Goal: Transaction & Acquisition: Obtain resource

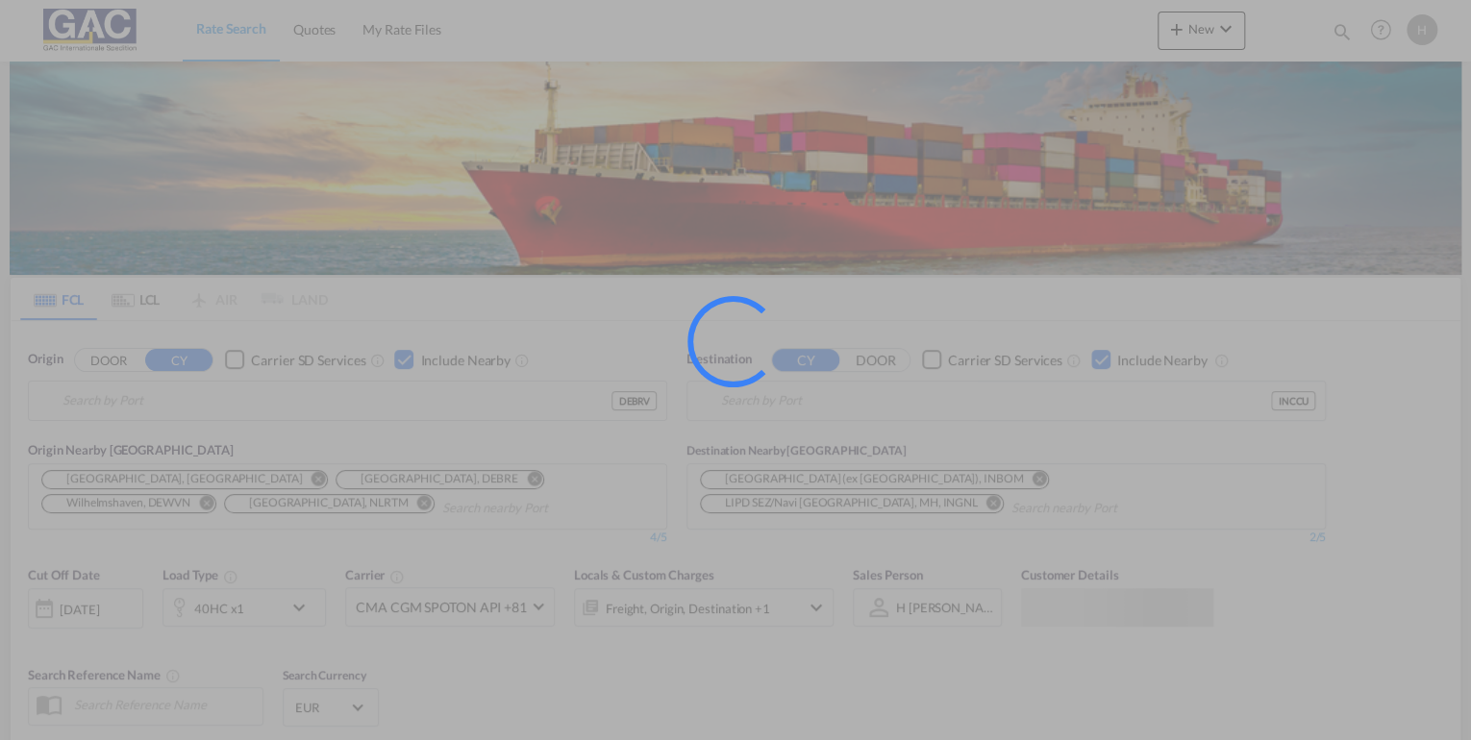
type input "[GEOGRAPHIC_DATA], DEBRV"
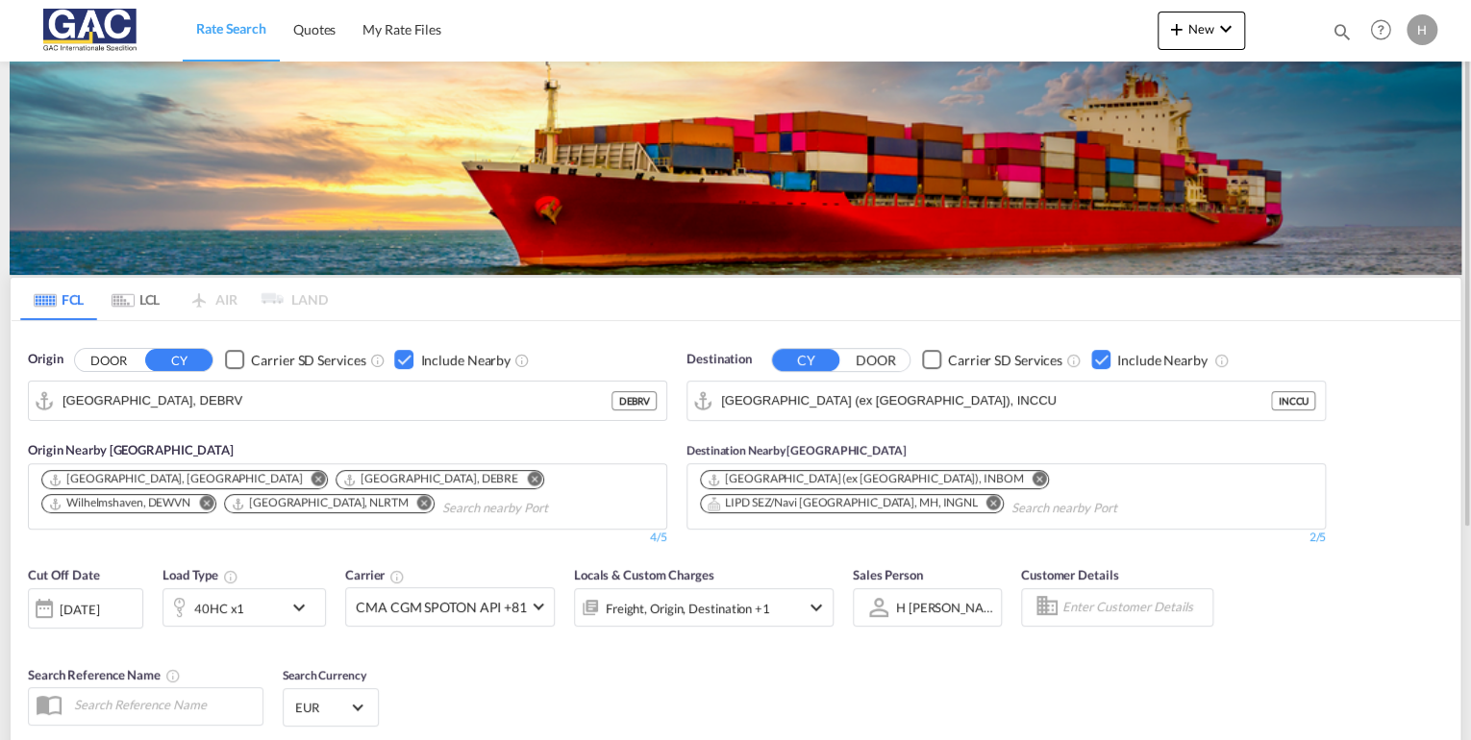
click at [1101, 359] on div "Checkbox No Ink" at bounding box center [1100, 359] width 19 height 19
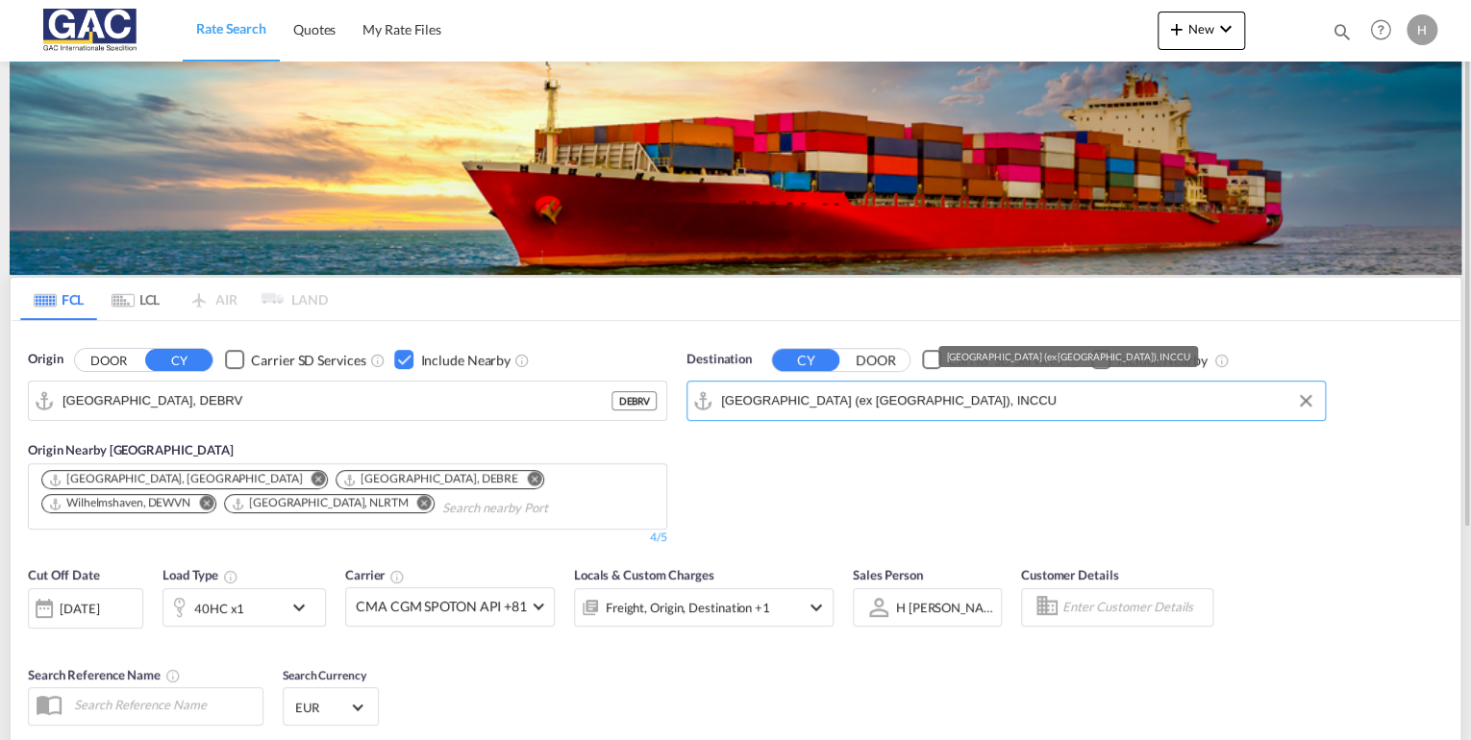
click at [969, 399] on input "Kolkata (ex Calcutta), INCCU" at bounding box center [1018, 401] width 594 height 29
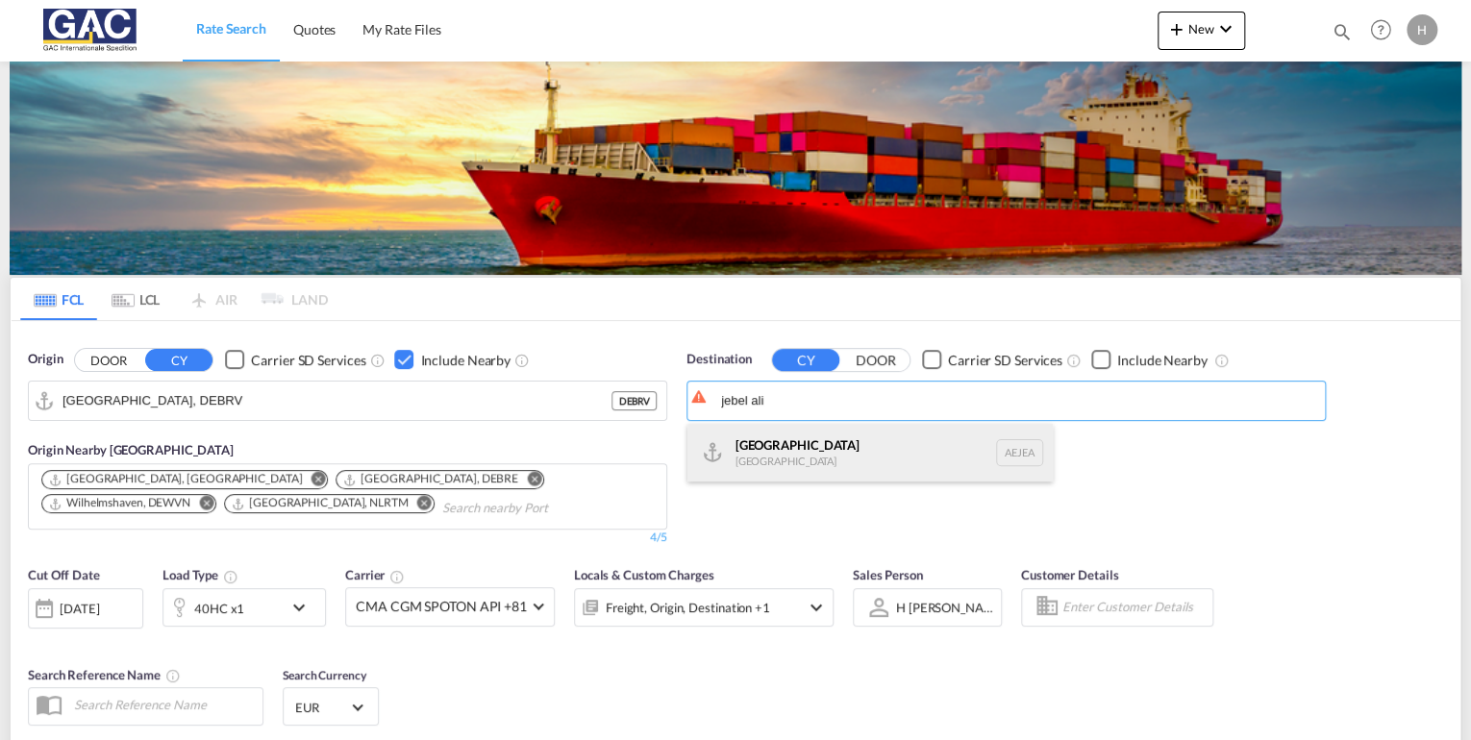
click at [872, 446] on div "Jebel Ali United Arab Emirates AEJEA" at bounding box center [870, 453] width 365 height 58
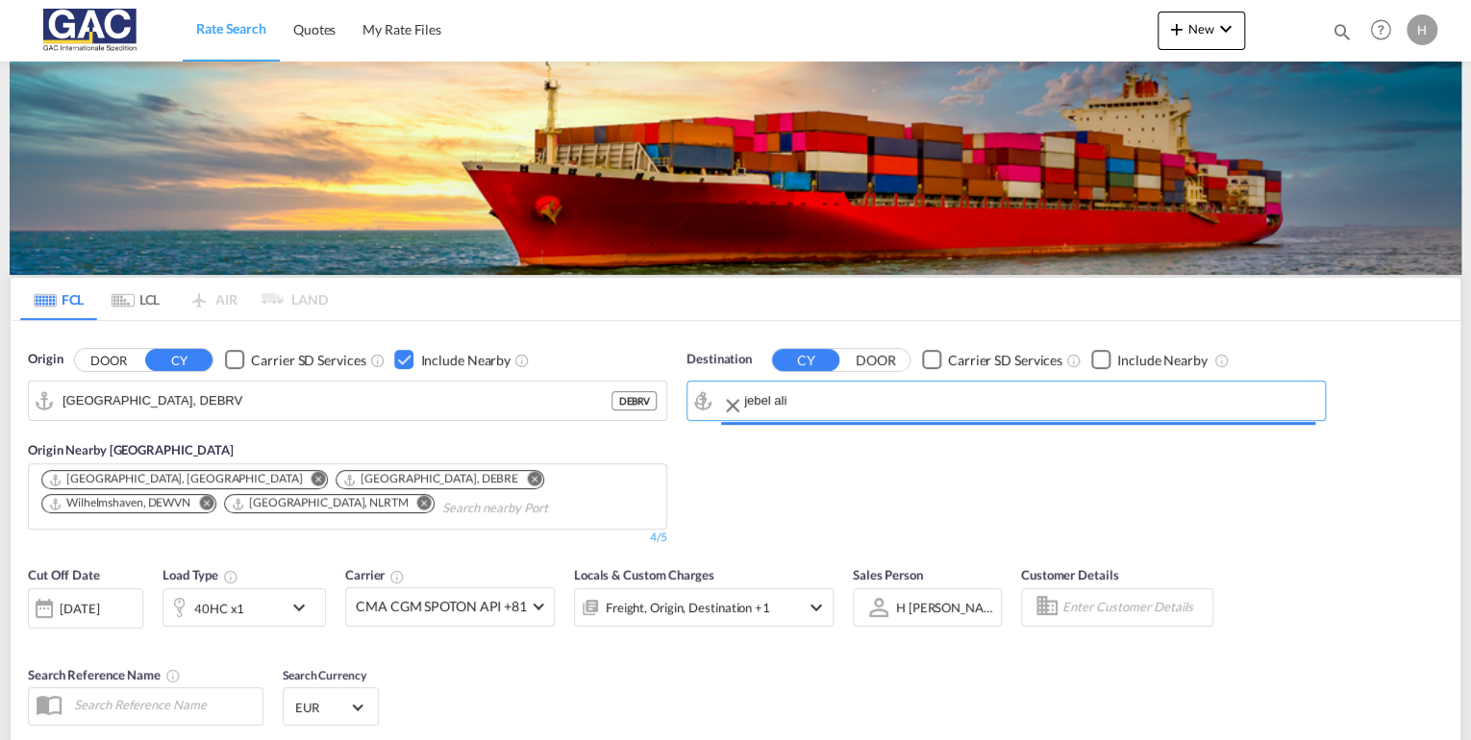
type input "Jebel Ali, AEJEA"
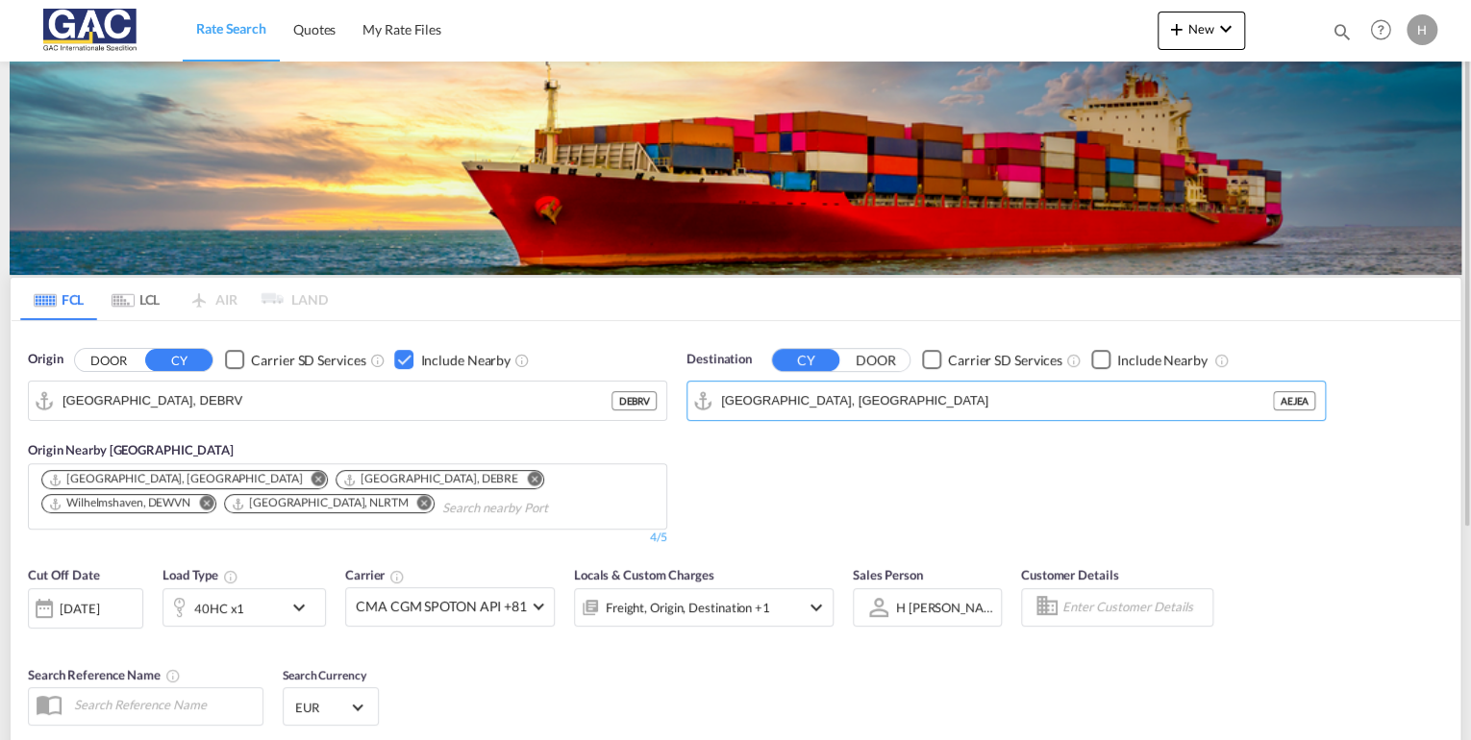
click at [1093, 355] on div "Checkbox No Ink" at bounding box center [1100, 359] width 19 height 19
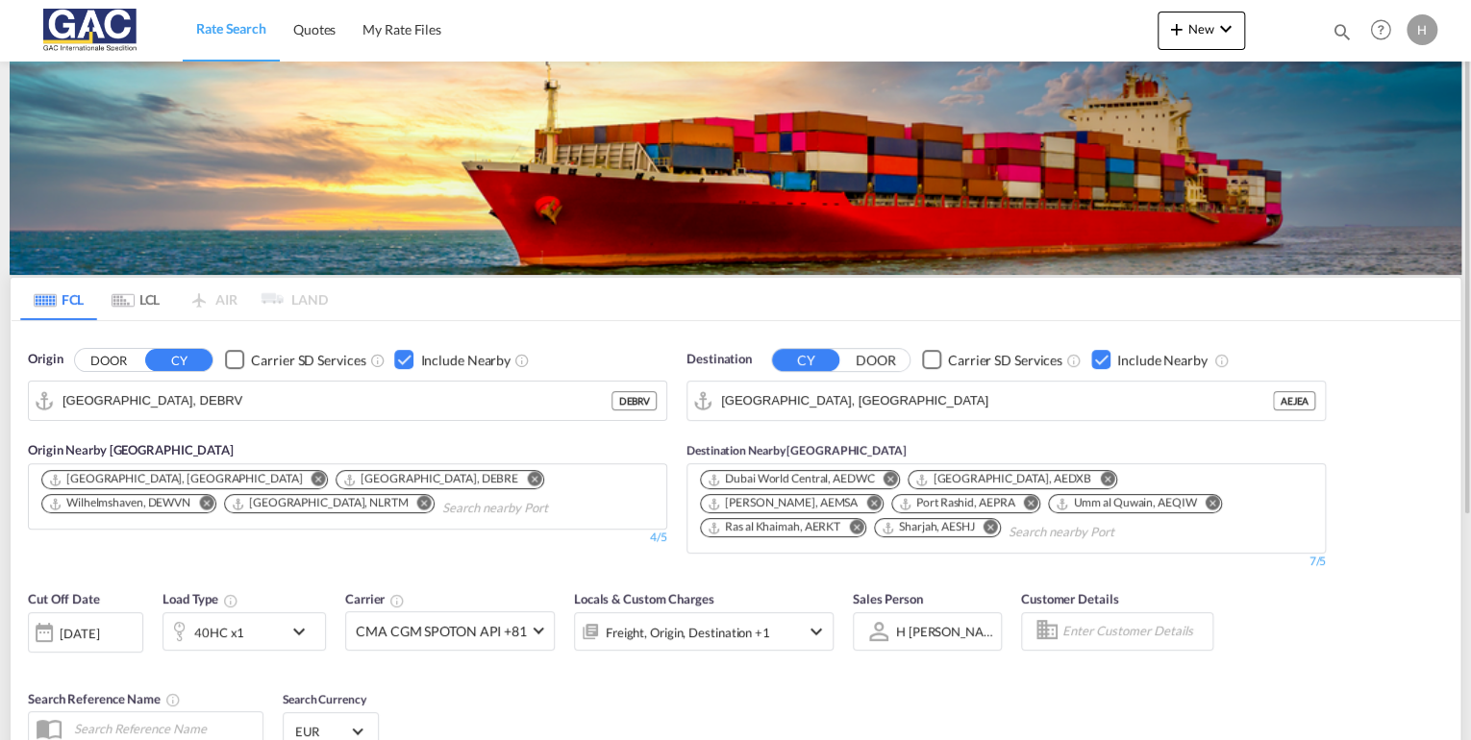
click at [1023, 503] on md-icon "Remove" at bounding box center [1030, 503] width 14 height 14
click at [824, 520] on md-icon "Remove" at bounding box center [817, 527] width 14 height 14
click at [250, 613] on div "40HC x1" at bounding box center [222, 632] width 119 height 38
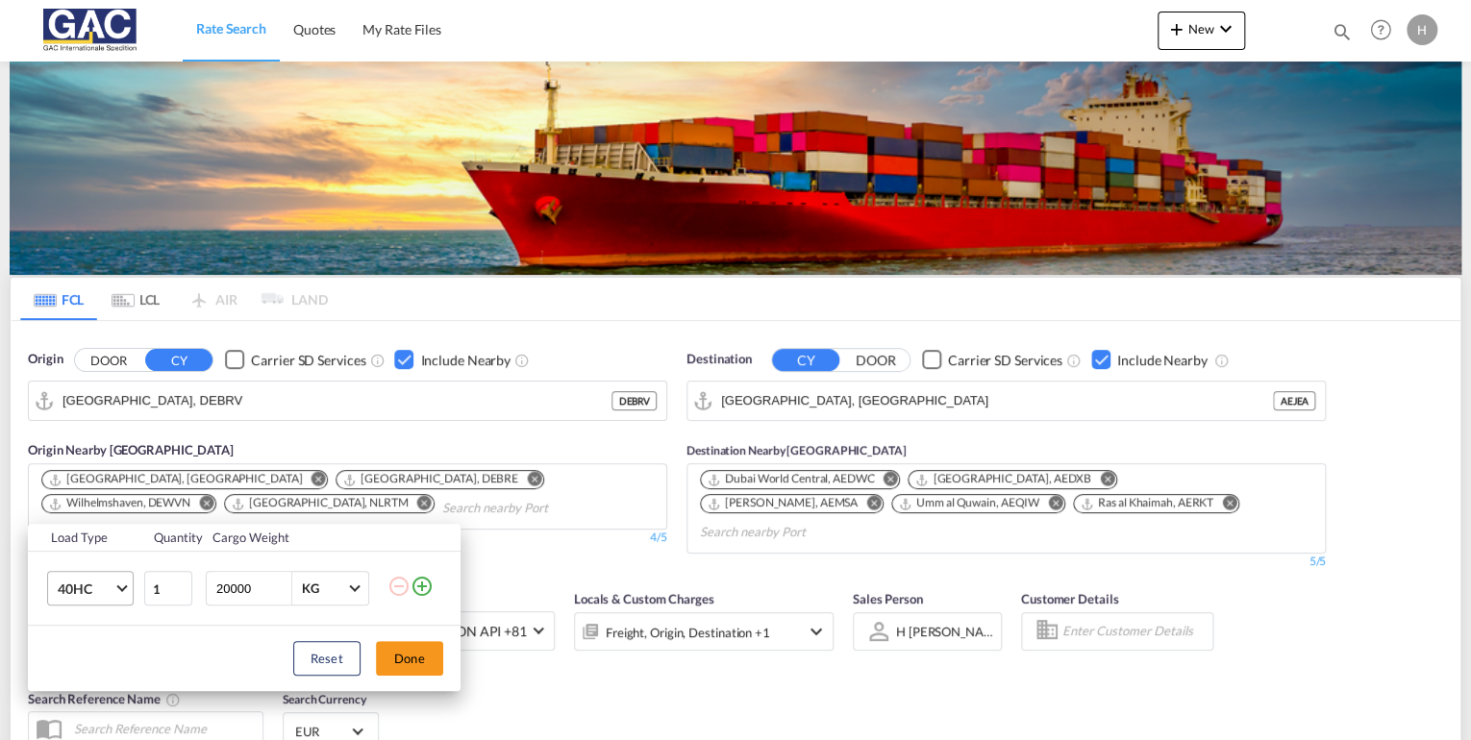
click at [66, 587] on span "40HC" at bounding box center [86, 589] width 56 height 19
click at [92, 504] on md-option "20GP" at bounding box center [106, 496] width 131 height 46
click at [404, 656] on button "Done" at bounding box center [409, 658] width 67 height 35
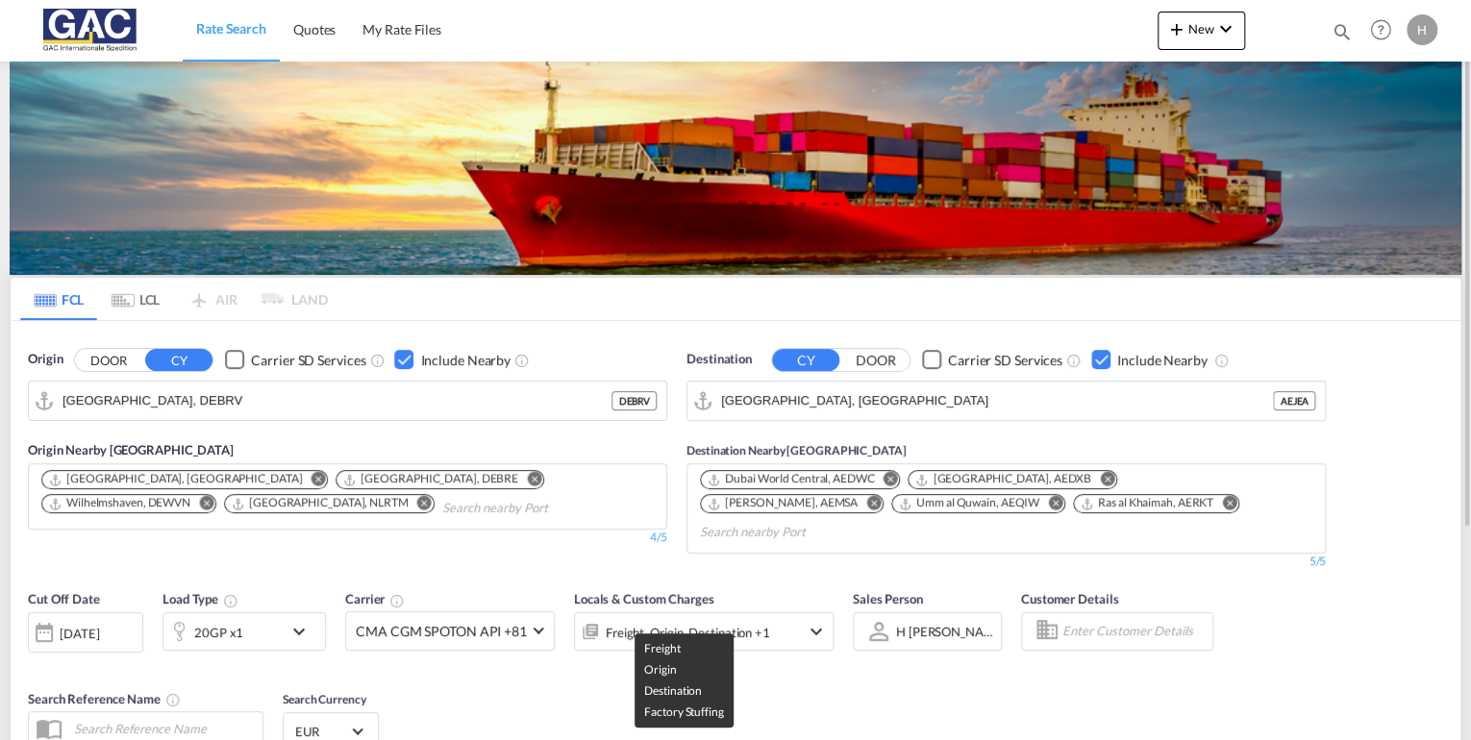
scroll to position [231, 0]
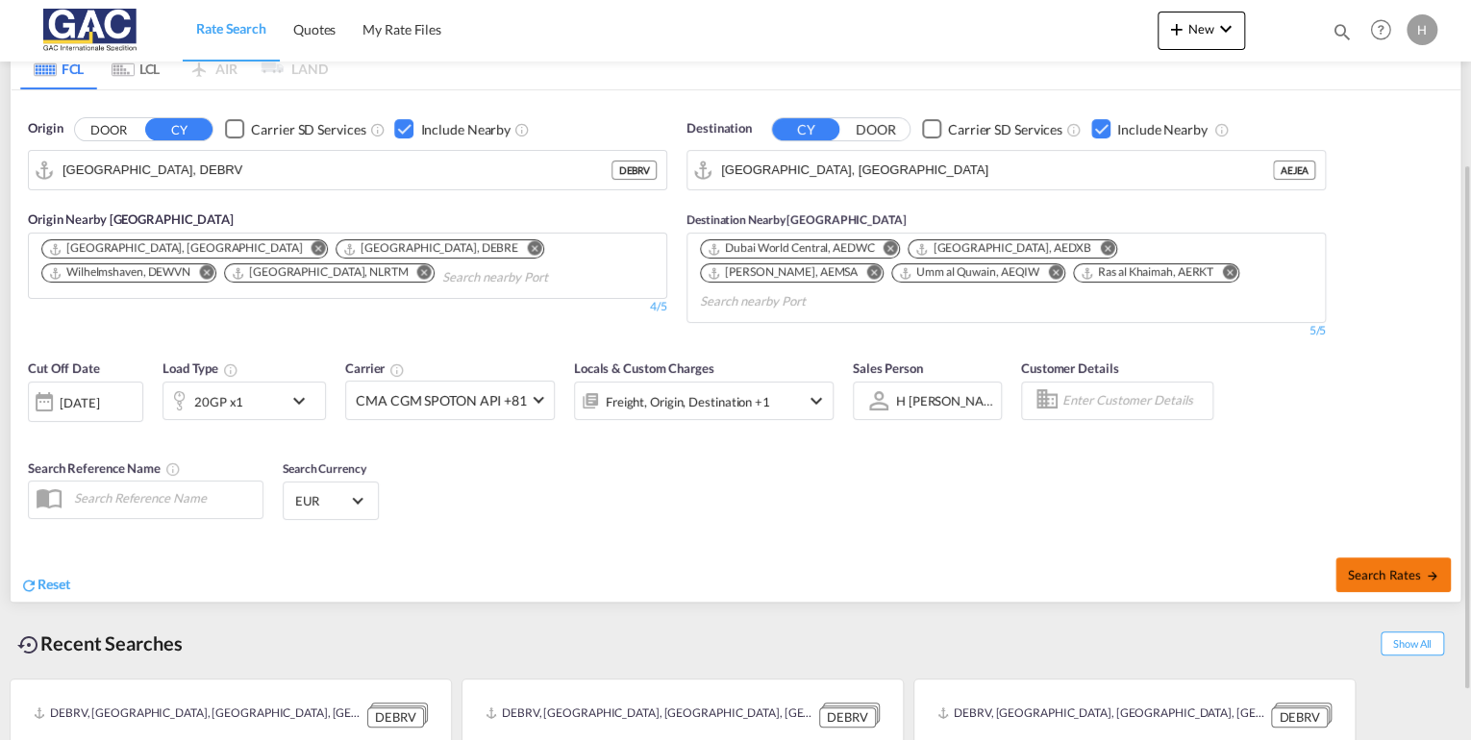
click at [1363, 558] on button "Search Rates" at bounding box center [1393, 575] width 115 height 35
type input "DEBRV to AEJEA / 3 Sep 2025"
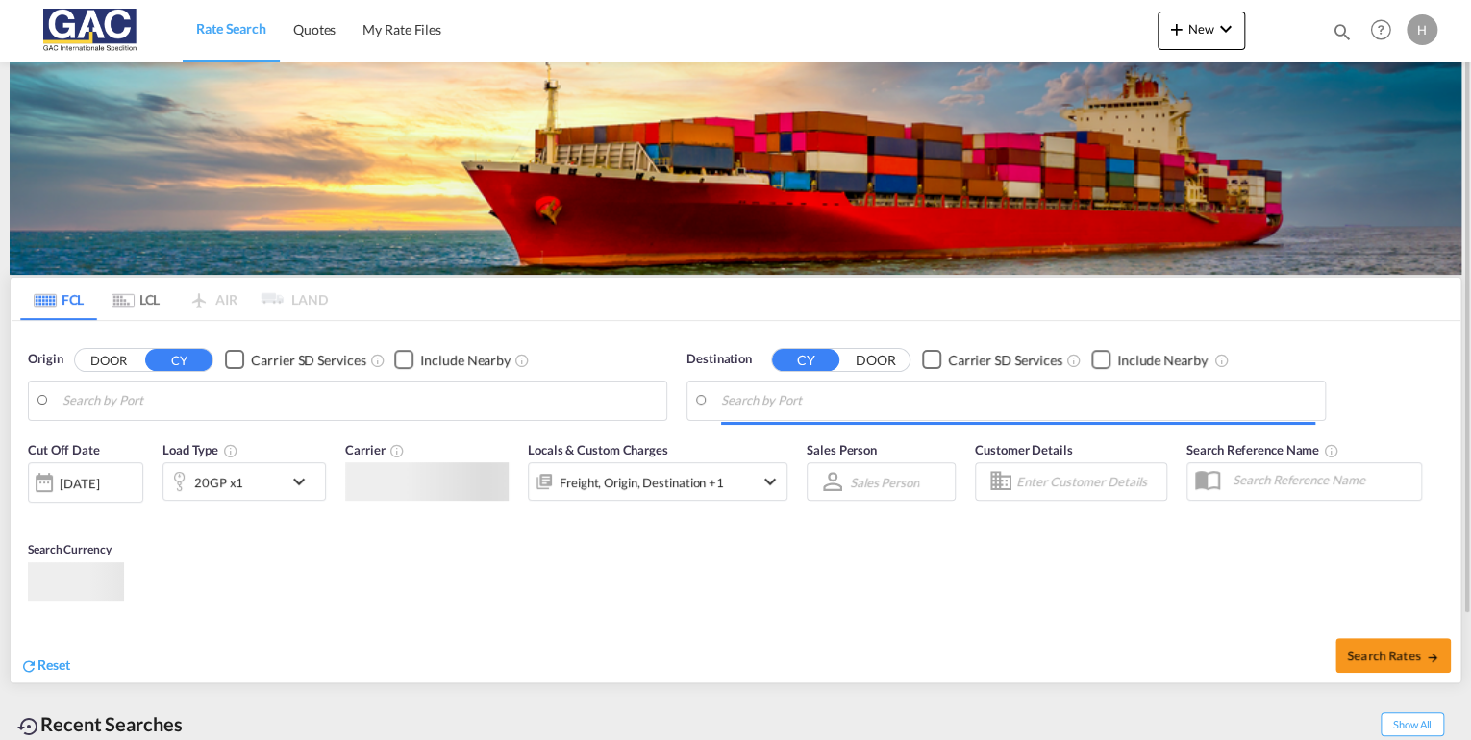
type input "[GEOGRAPHIC_DATA], DEBRV"
type input "Jebel Ali, AEJEA"
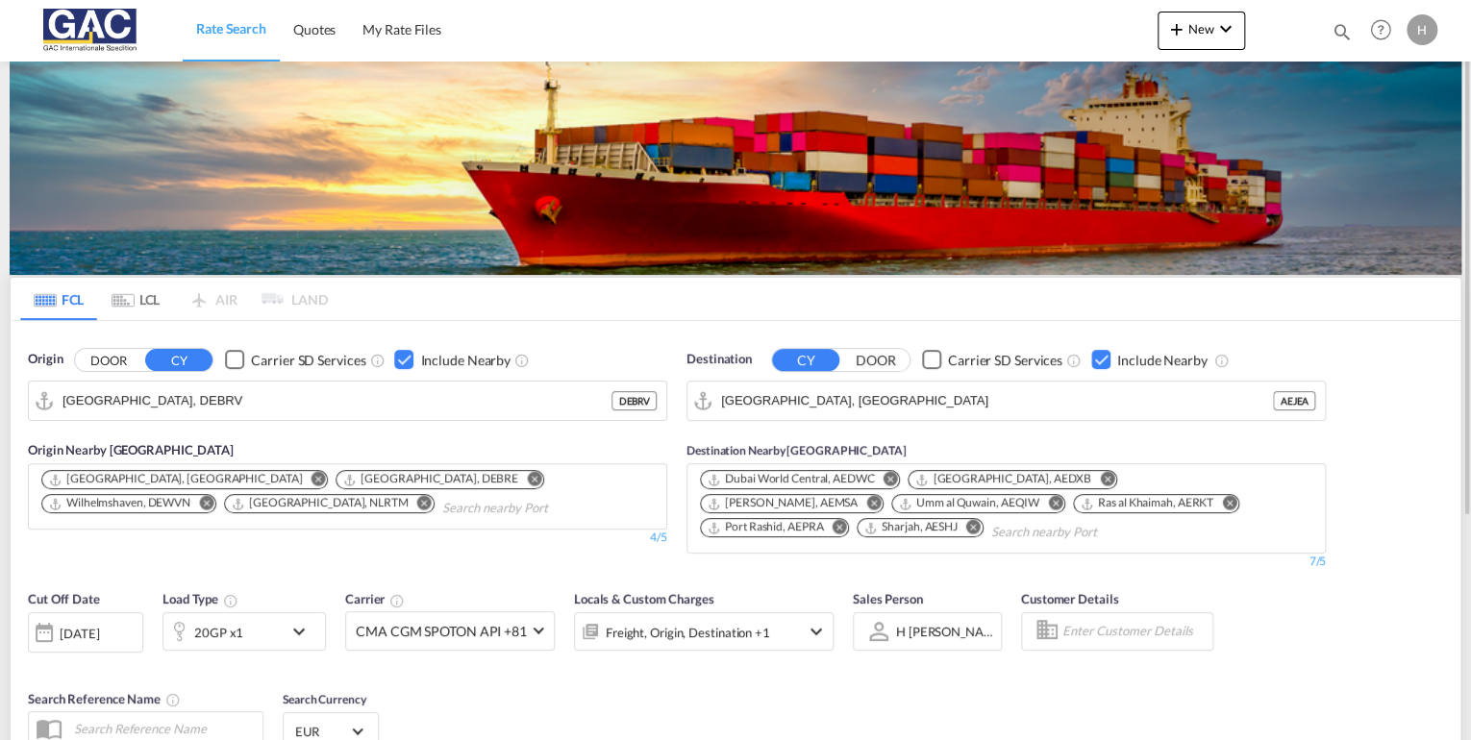
click at [966, 527] on md-icon "Remove" at bounding box center [973, 527] width 14 height 14
click at [1048, 500] on md-icon "Remove" at bounding box center [1055, 503] width 14 height 14
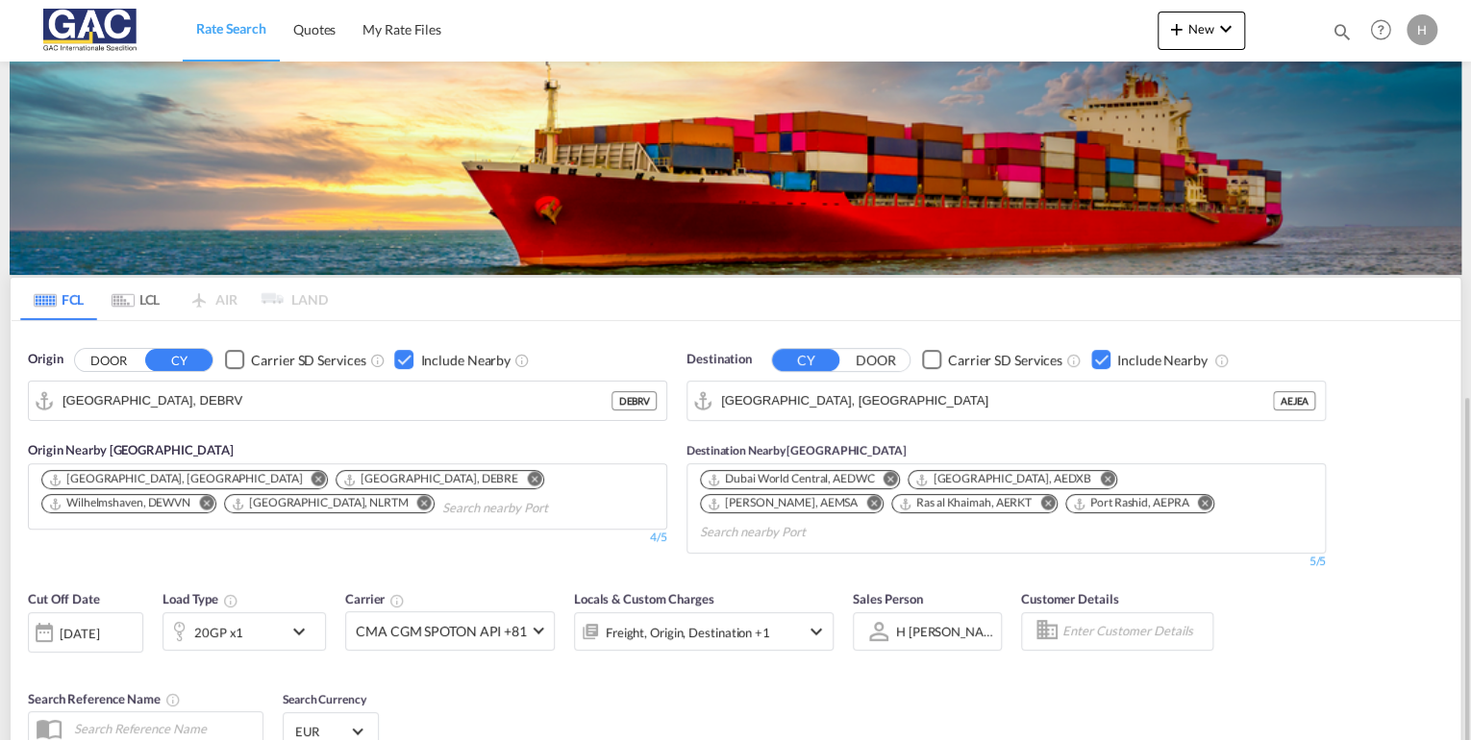
scroll to position [296, 0]
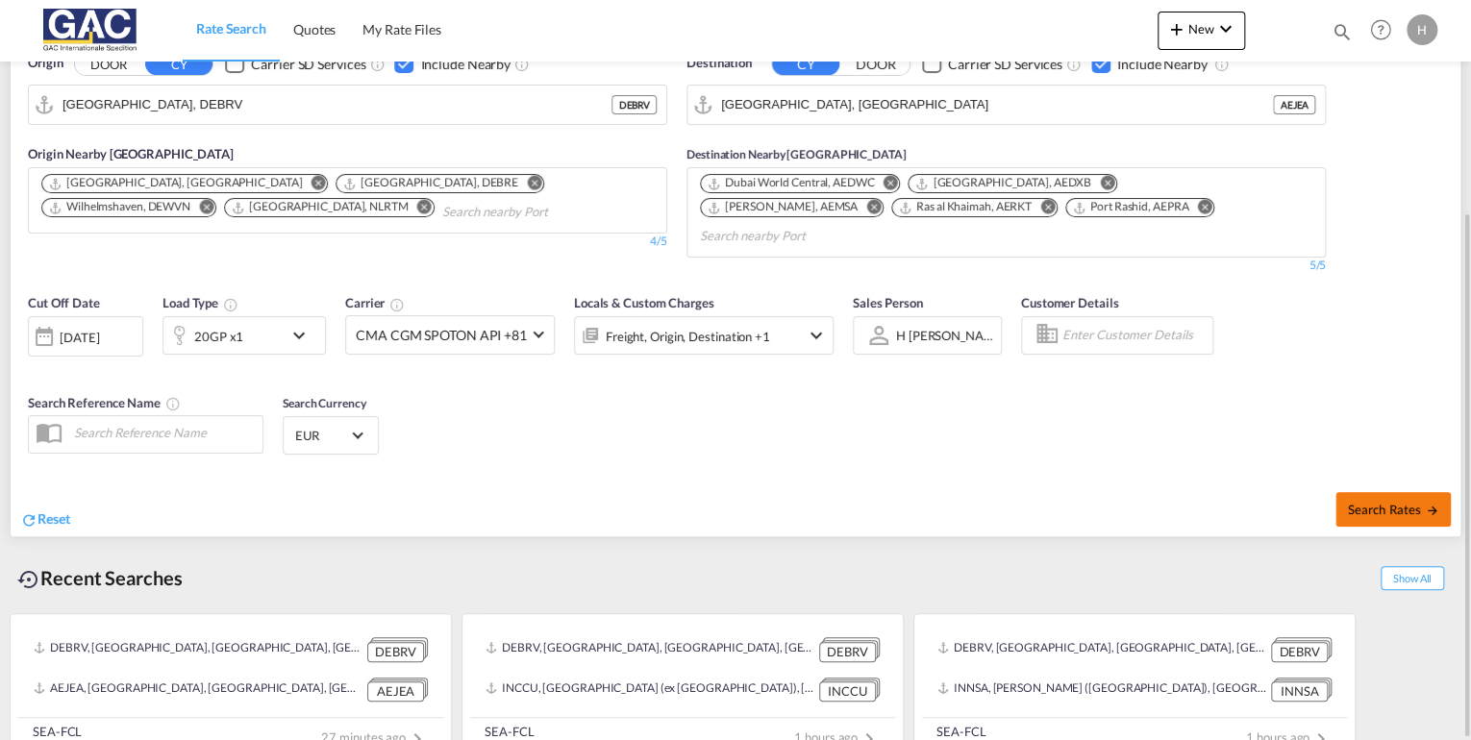
click at [1373, 502] on span "Search Rates" at bounding box center [1393, 509] width 92 height 15
type input "DEBRV to AEJEA / 3 Sep 2025"
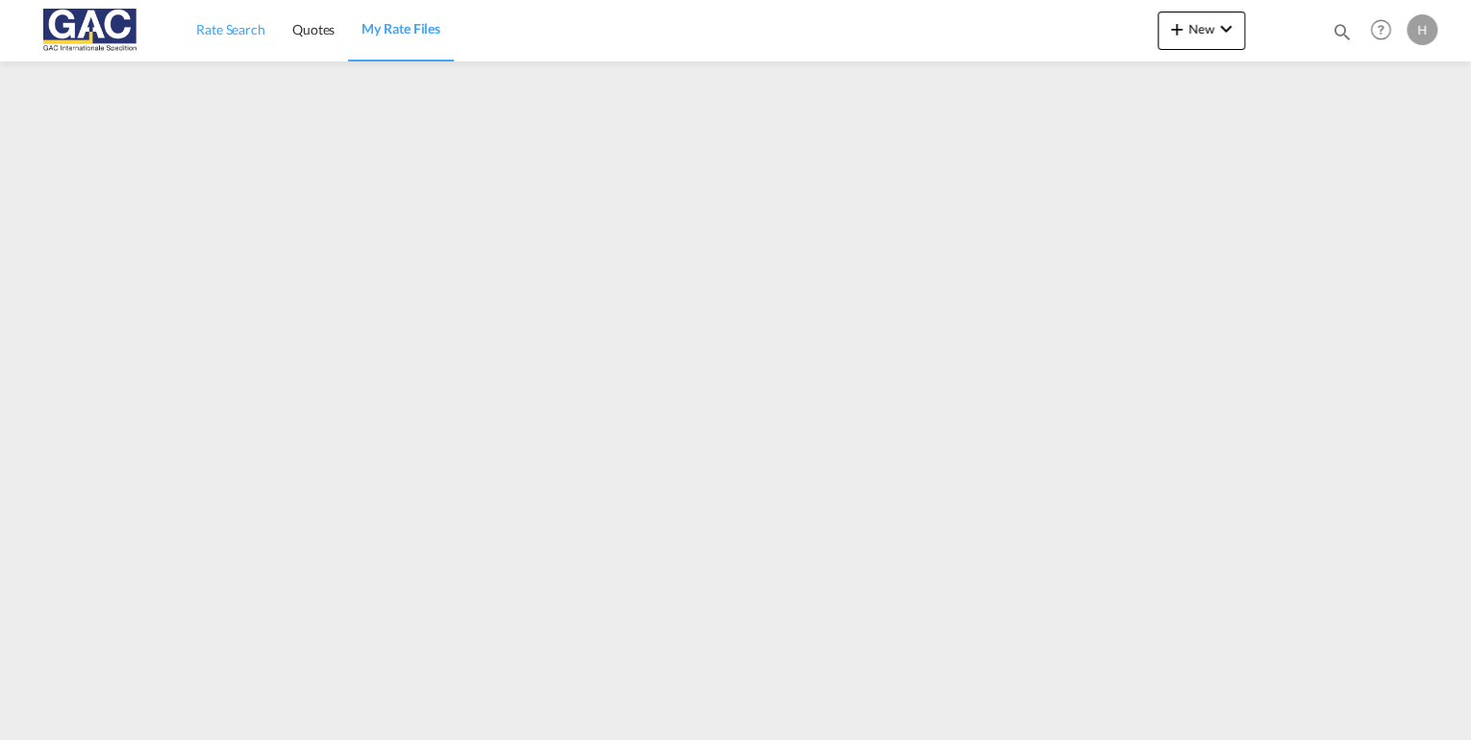
click at [209, 35] on span "Rate Search" at bounding box center [230, 29] width 69 height 16
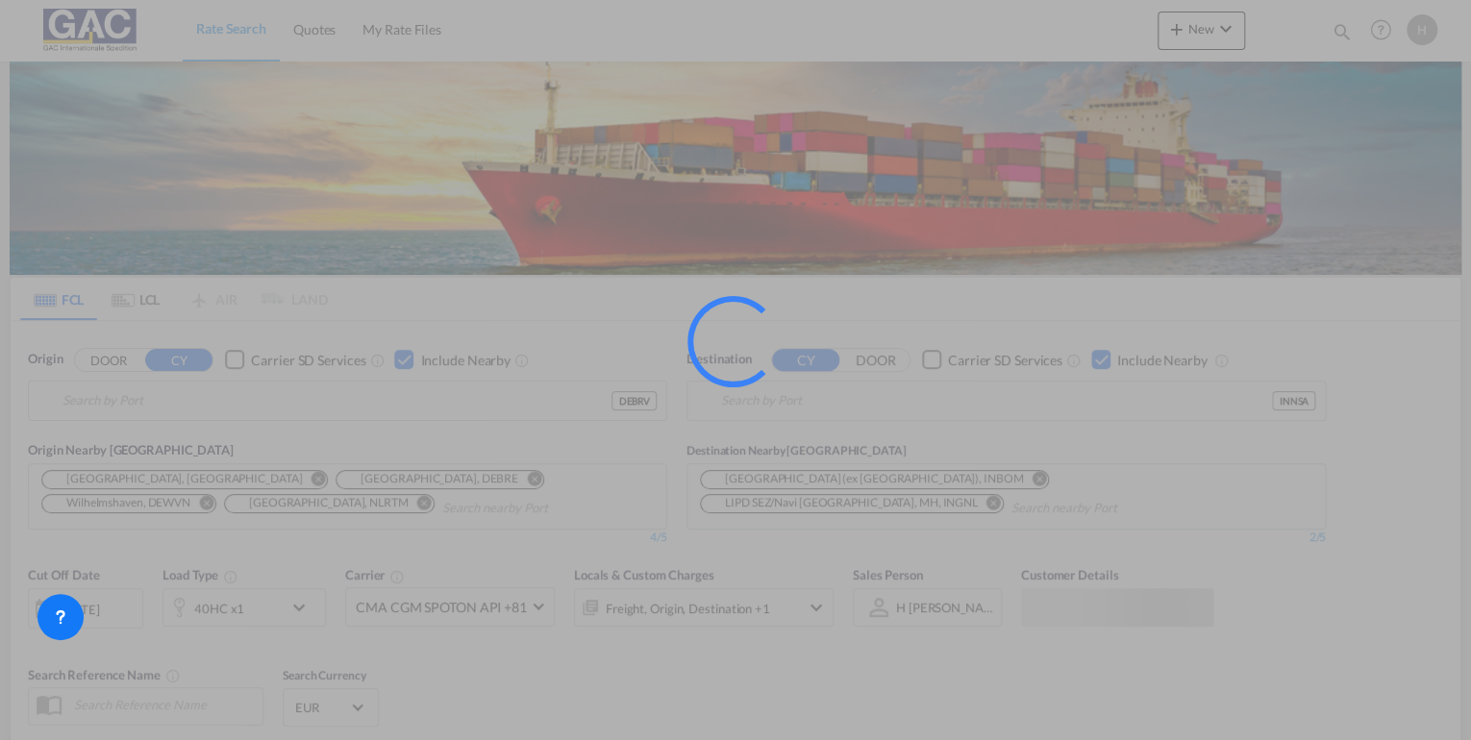
type input "[GEOGRAPHIC_DATA], DEBRV"
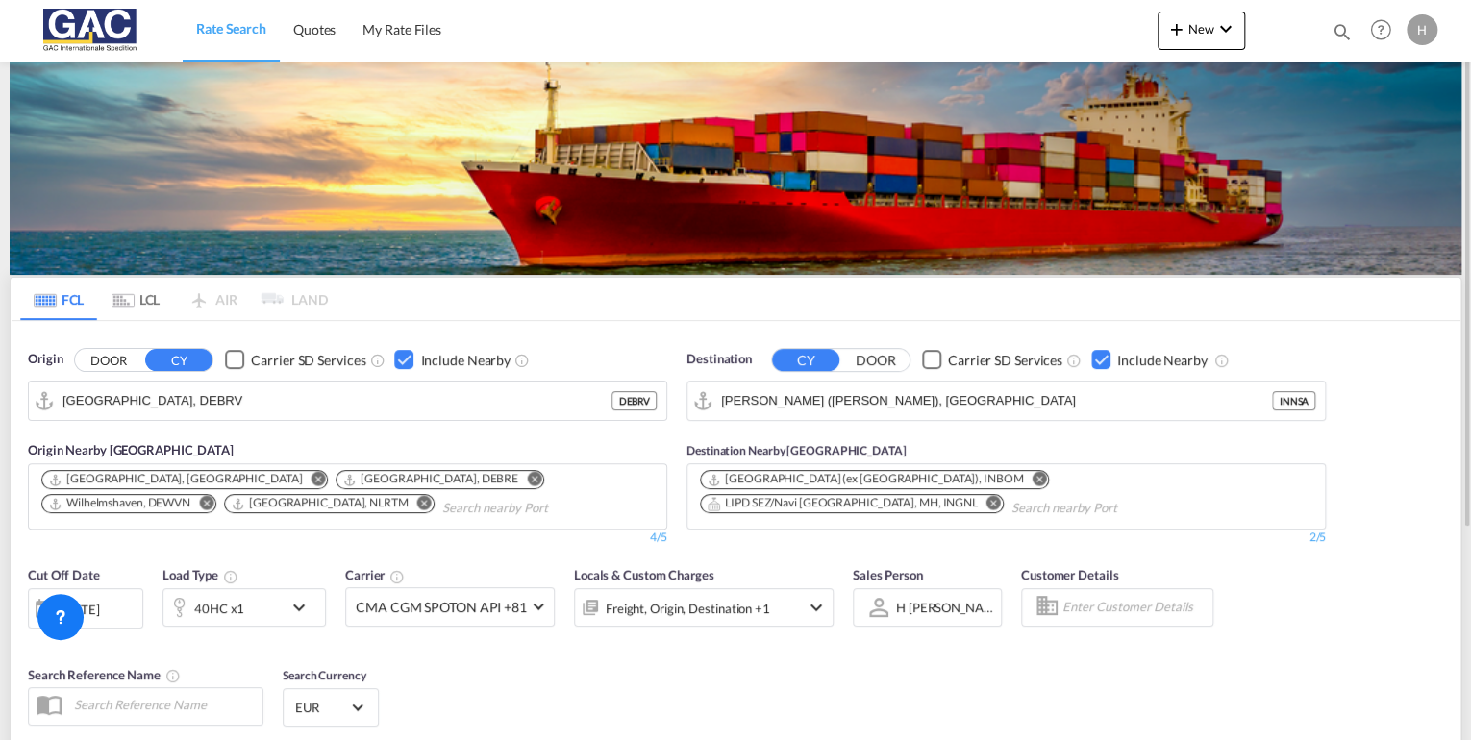
click at [1096, 356] on div "Checkbox No Ink" at bounding box center [1100, 359] width 19 height 19
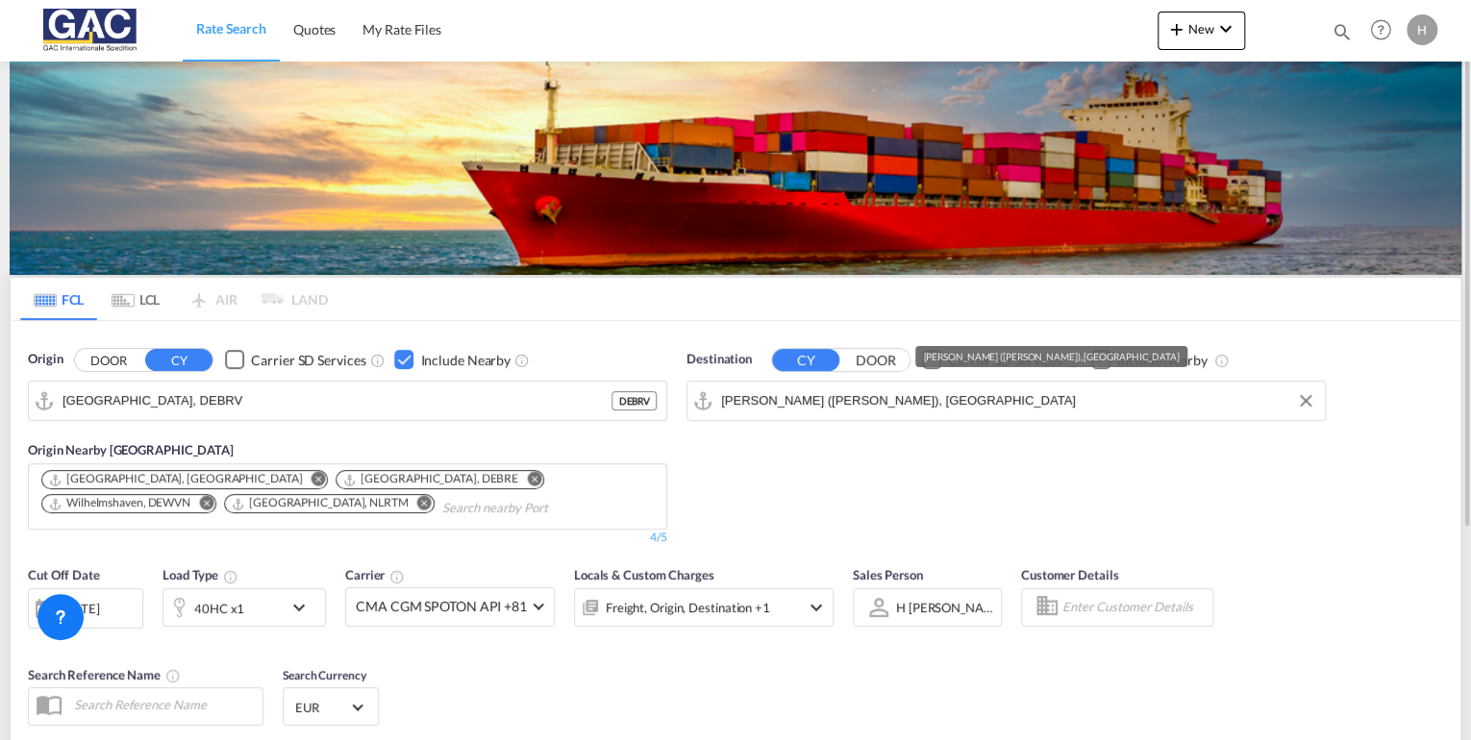
click at [943, 407] on input "[PERSON_NAME] ([PERSON_NAME]), [GEOGRAPHIC_DATA]" at bounding box center [1018, 401] width 594 height 29
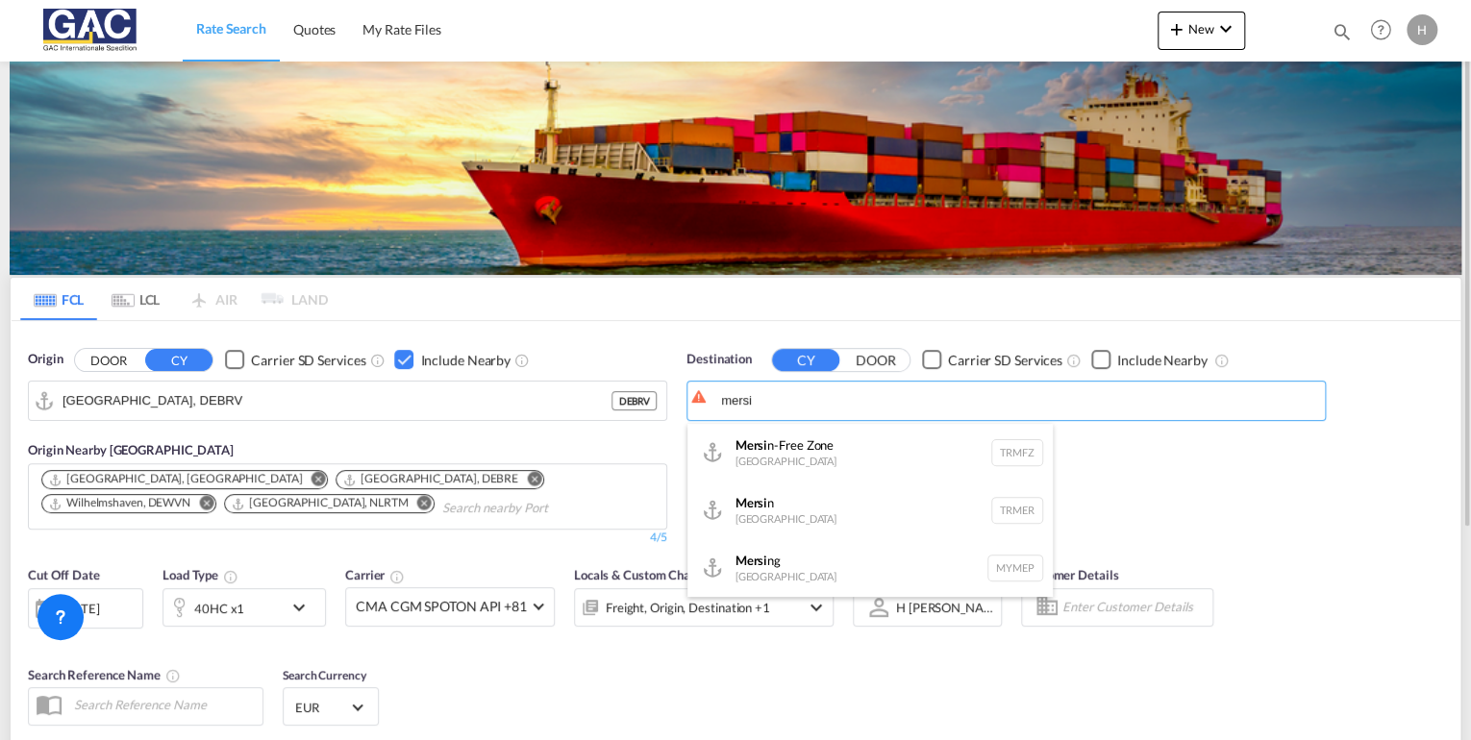
click at [743, 514] on div "Mersi n [GEOGRAPHIC_DATA] TRMER" at bounding box center [870, 511] width 365 height 58
type input "Mersin, TRMER"
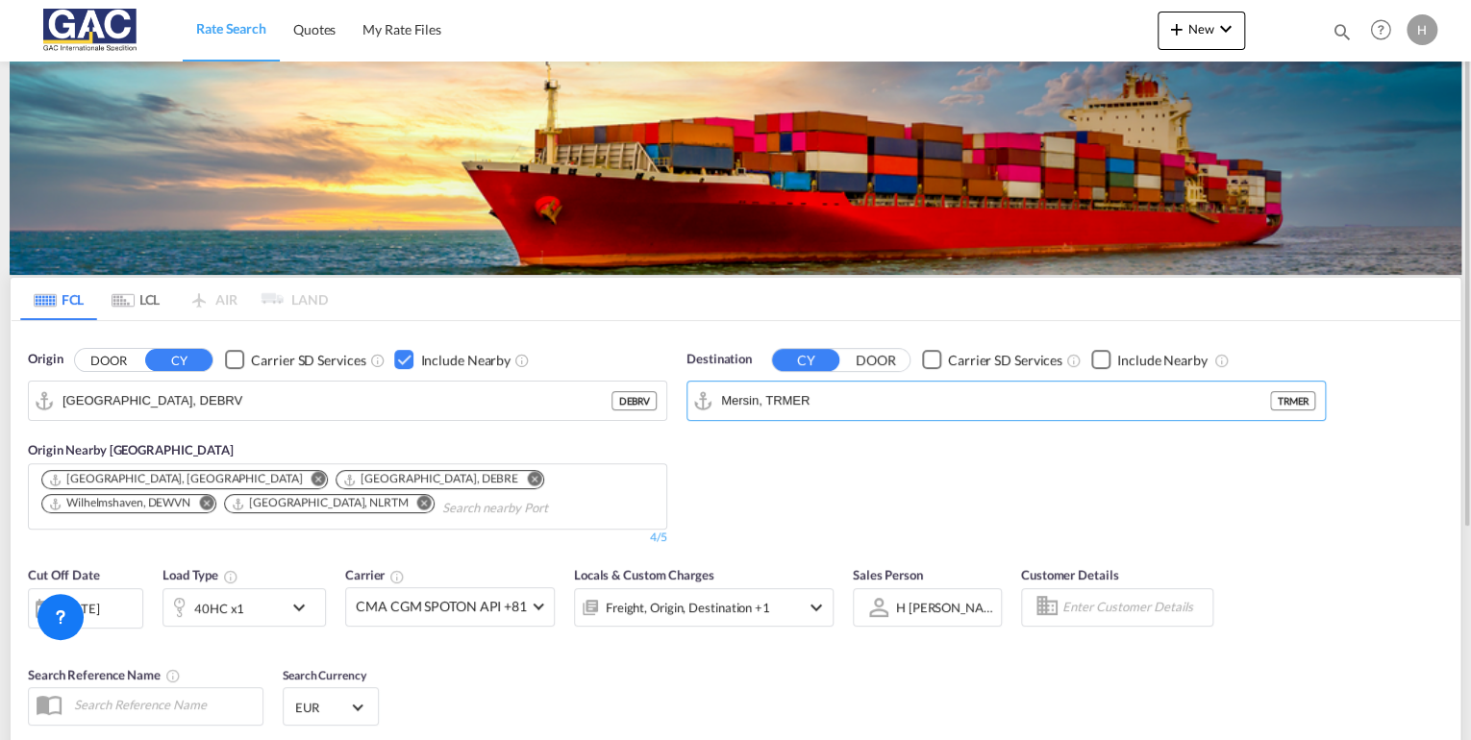
click at [1102, 360] on div "Checkbox No Ink" at bounding box center [1100, 359] width 19 height 19
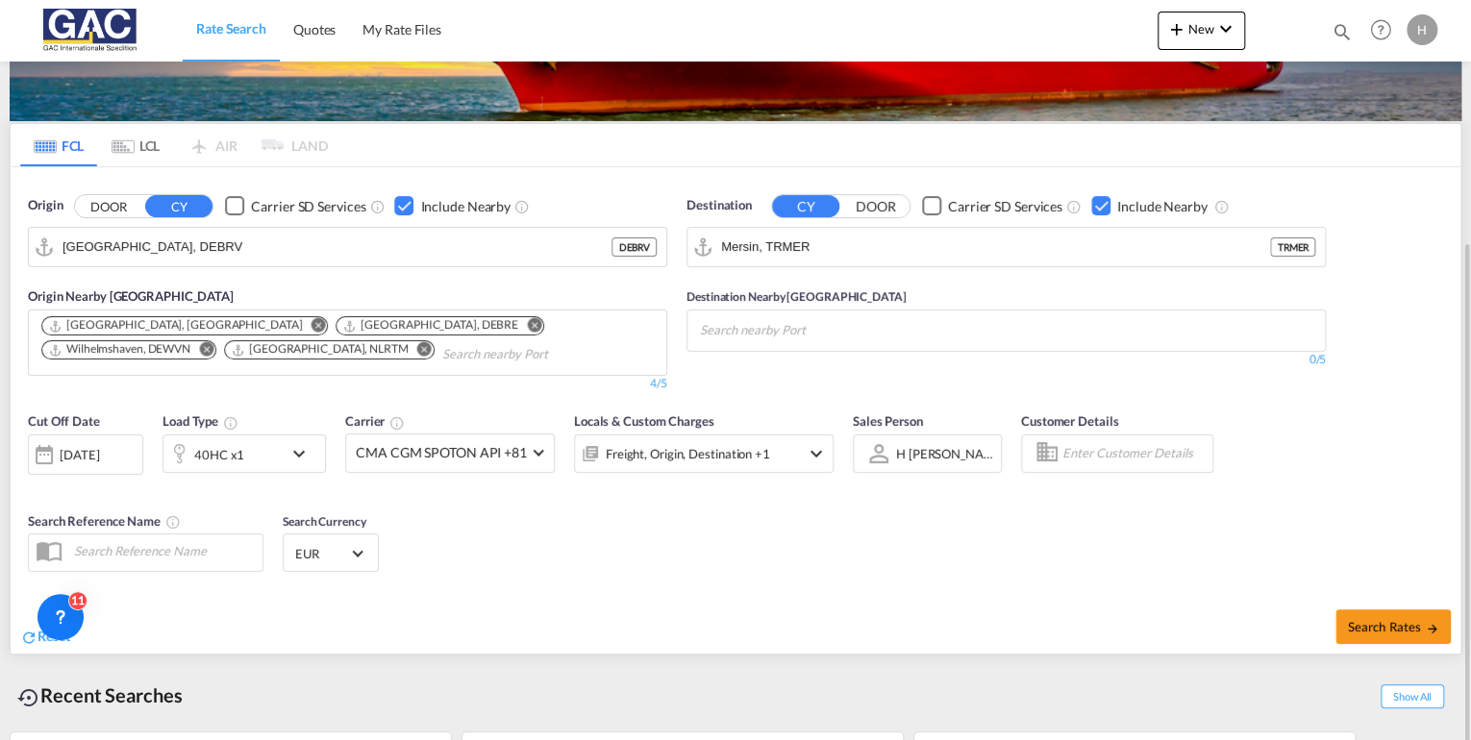
scroll to position [231, 0]
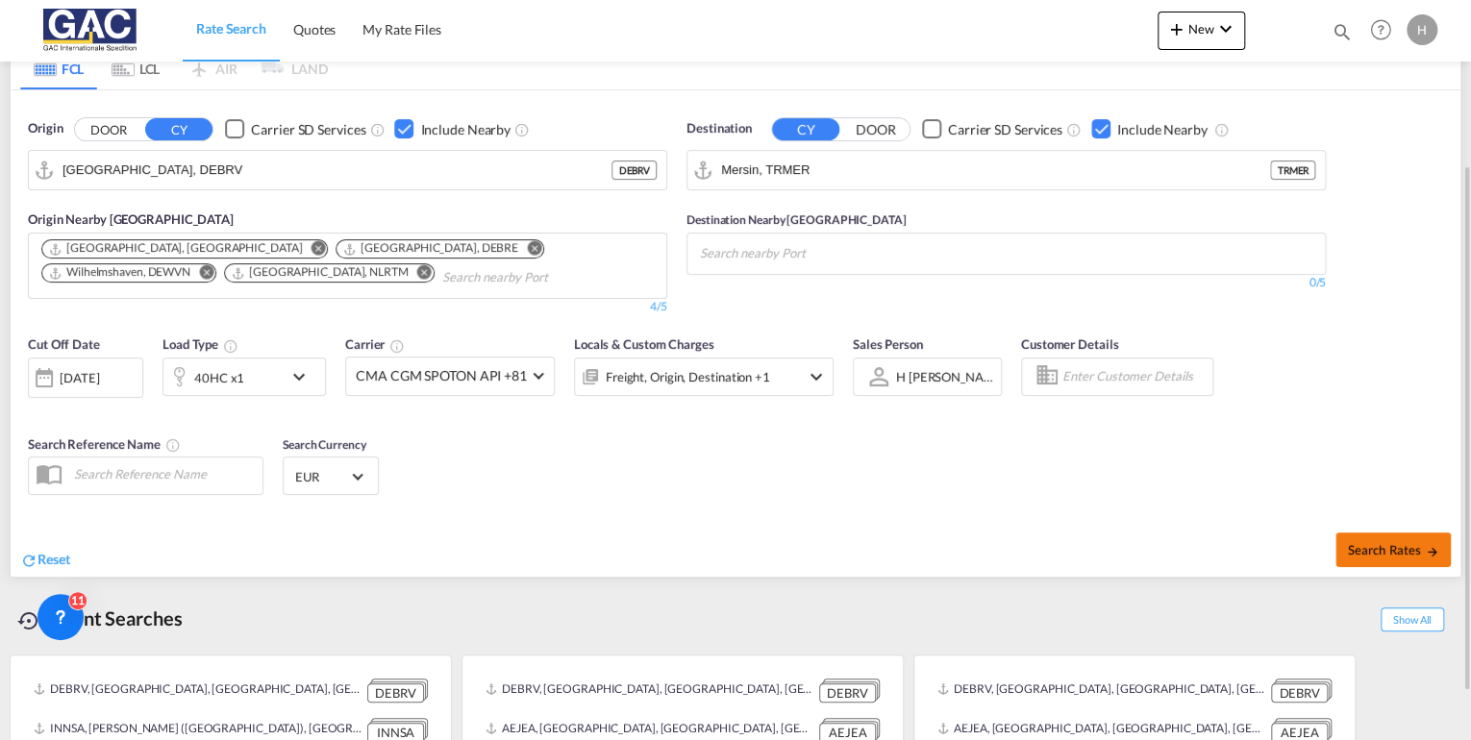
click at [1369, 546] on span "Search Rates" at bounding box center [1393, 549] width 92 height 15
click at [1102, 125] on div "Checkbox No Ink" at bounding box center [1100, 128] width 19 height 19
click at [1373, 538] on button "Search Rates" at bounding box center [1393, 550] width 115 height 35
type input "DEBRV to TRMER / [DATE]"
